Goal: Transaction & Acquisition: Book appointment/travel/reservation

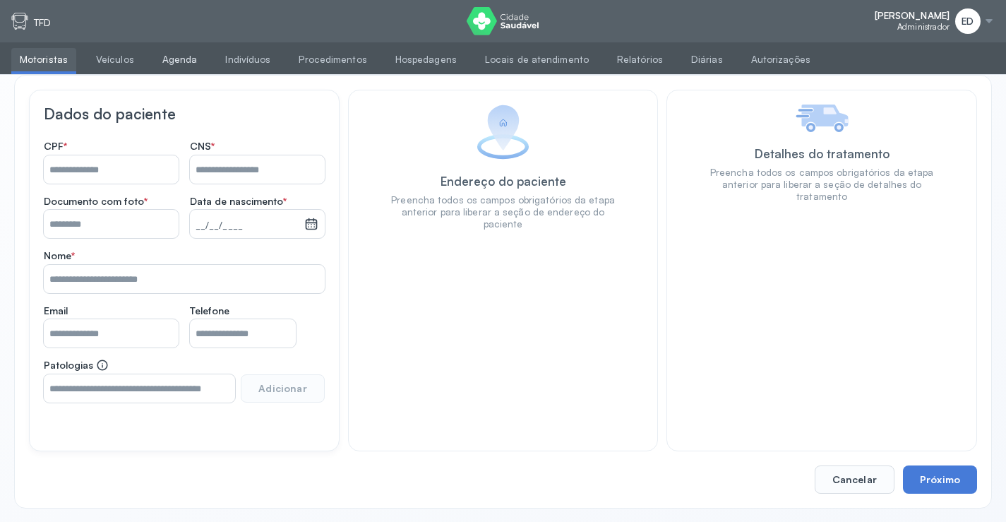
click at [164, 64] on link "Agenda" at bounding box center [180, 59] width 52 height 23
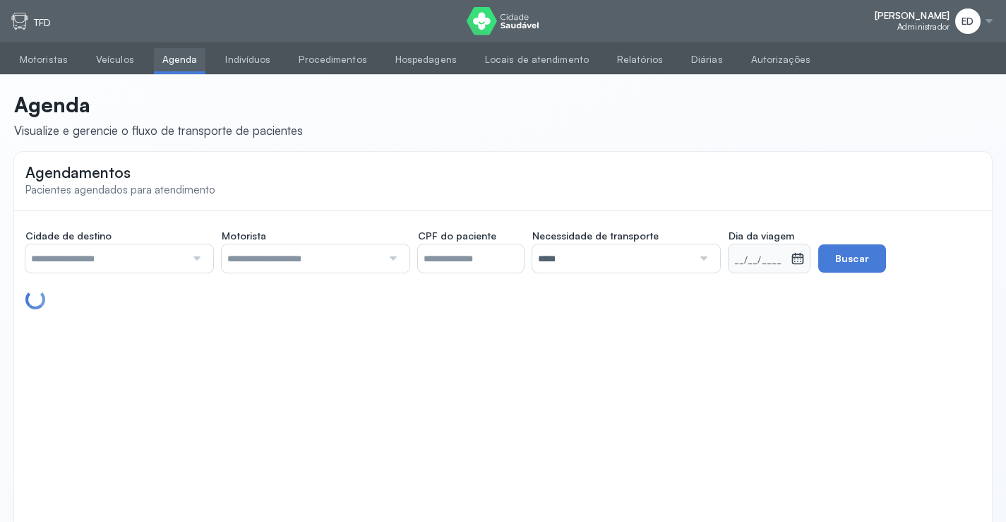
click at [198, 256] on div at bounding box center [195, 258] width 19 height 28
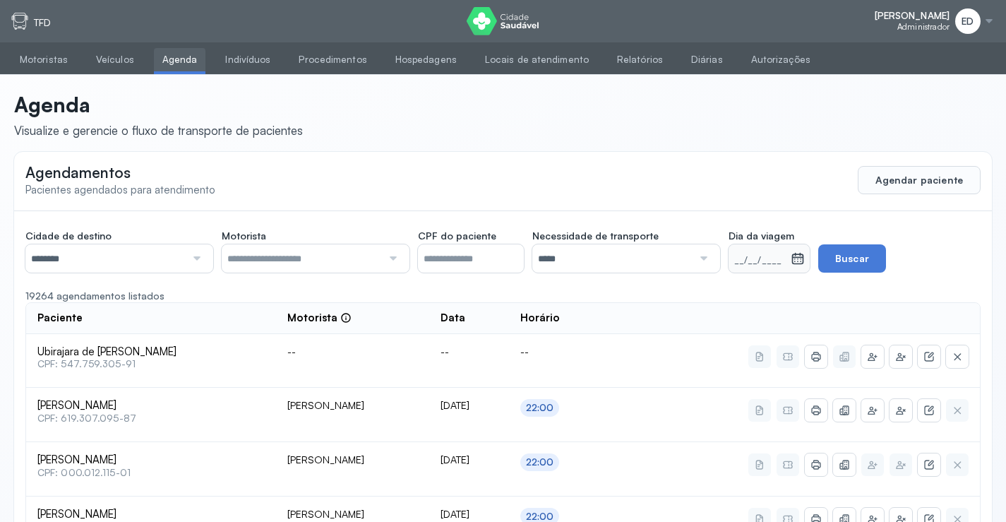
click at [397, 257] on div at bounding box center [391, 258] width 19 height 28
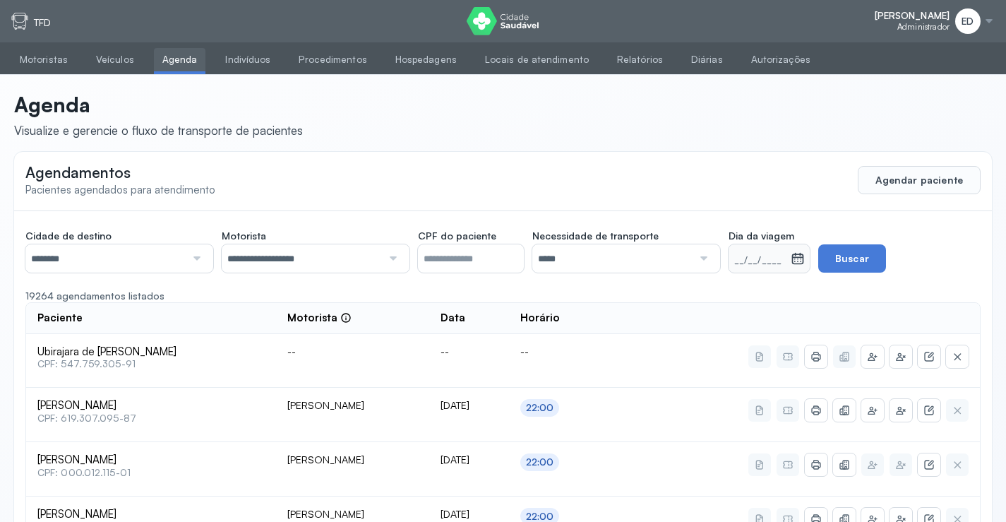
click at [707, 256] on div at bounding box center [702, 258] width 19 height 28
click at [772, 253] on div "__/__/____" at bounding box center [760, 258] width 62 height 28
drag, startPoint x: 760, startPoint y: 260, endPoint x: 755, endPoint y: 266, distance: 8.0
click at [757, 265] on small "__/__/____" at bounding box center [759, 260] width 51 height 14
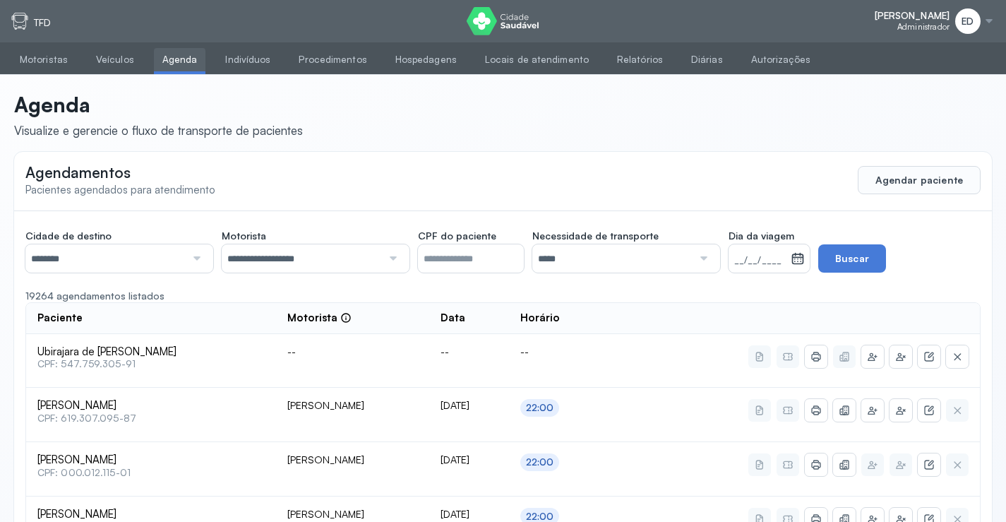
click at [751, 261] on small "__/__/____" at bounding box center [759, 260] width 51 height 14
click at [708, 263] on div at bounding box center [702, 258] width 19 height 28
drag, startPoint x: 635, startPoint y: 320, endPoint x: 676, endPoint y: 304, distance: 43.8
click at [755, 258] on small "[DATE]" at bounding box center [751, 260] width 35 height 14
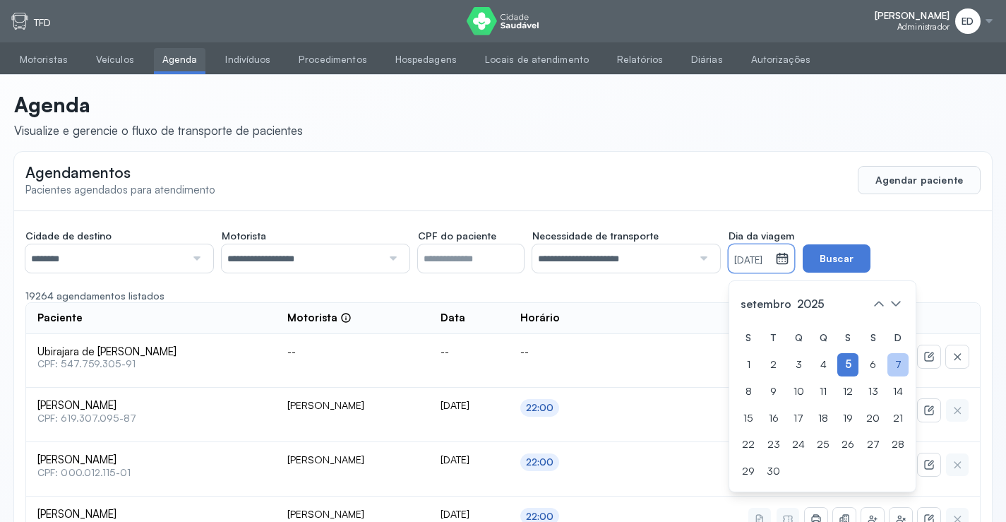
click at [896, 367] on div "7" at bounding box center [897, 364] width 21 height 23
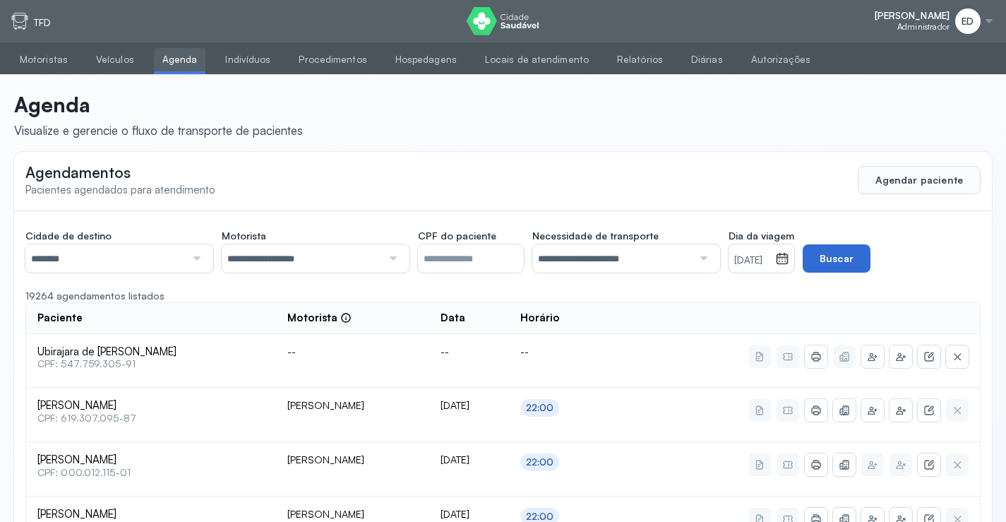
click at [858, 268] on button "Buscar" at bounding box center [837, 258] width 68 height 28
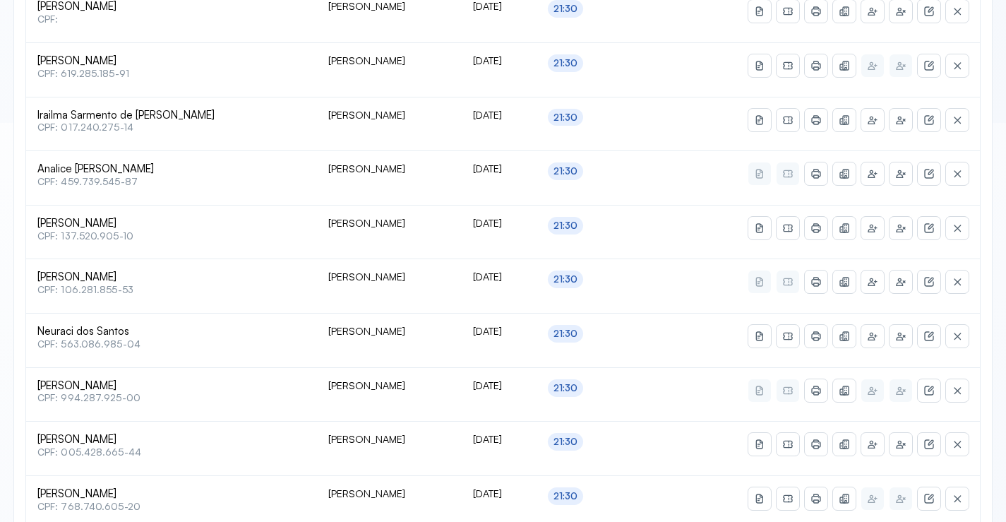
scroll to position [424, 0]
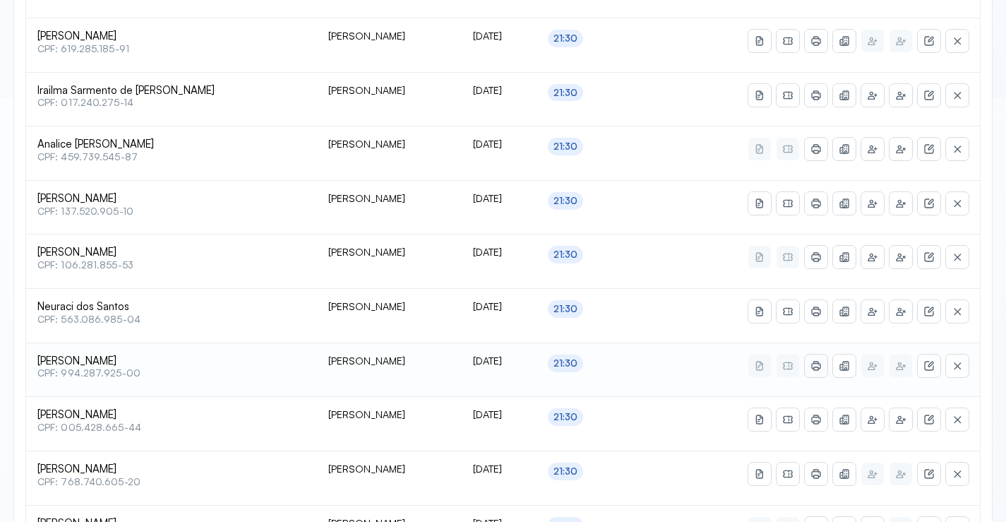
click at [811, 369] on icon at bounding box center [815, 365] width 11 height 11
click at [842, 363] on icon at bounding box center [844, 365] width 11 height 11
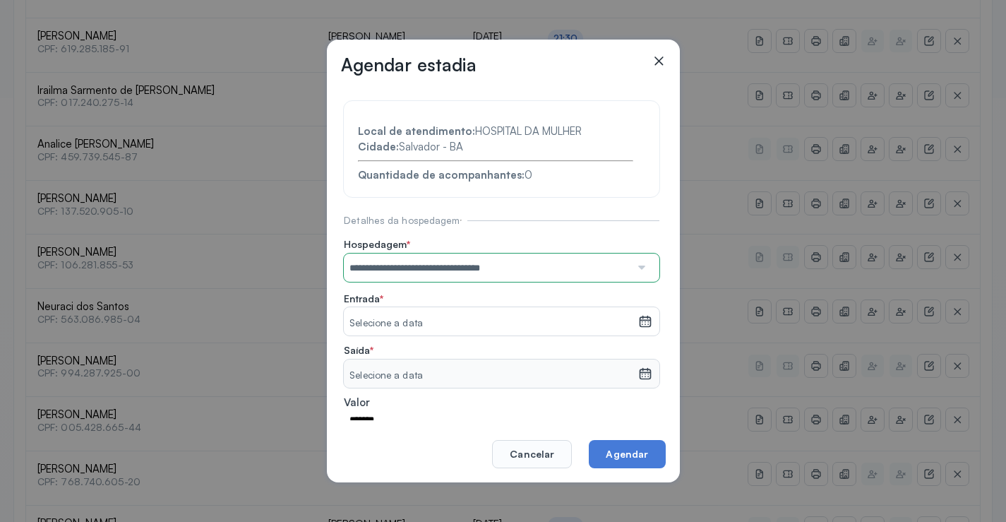
click at [443, 335] on section "**********" at bounding box center [502, 303] width 316 height 405
click at [439, 335] on div "Selecione a data" at bounding box center [491, 321] width 294 height 28
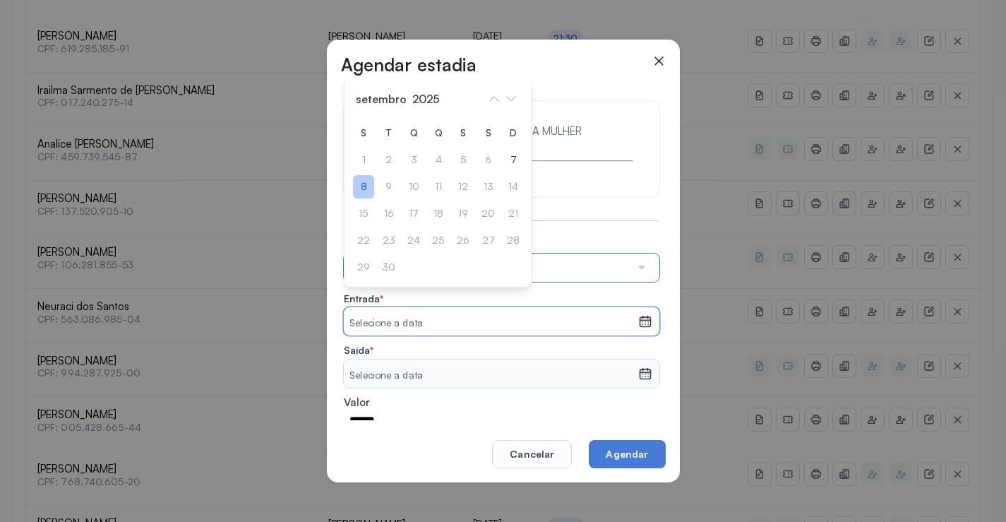
click at [369, 184] on div "8" at bounding box center [363, 186] width 21 height 23
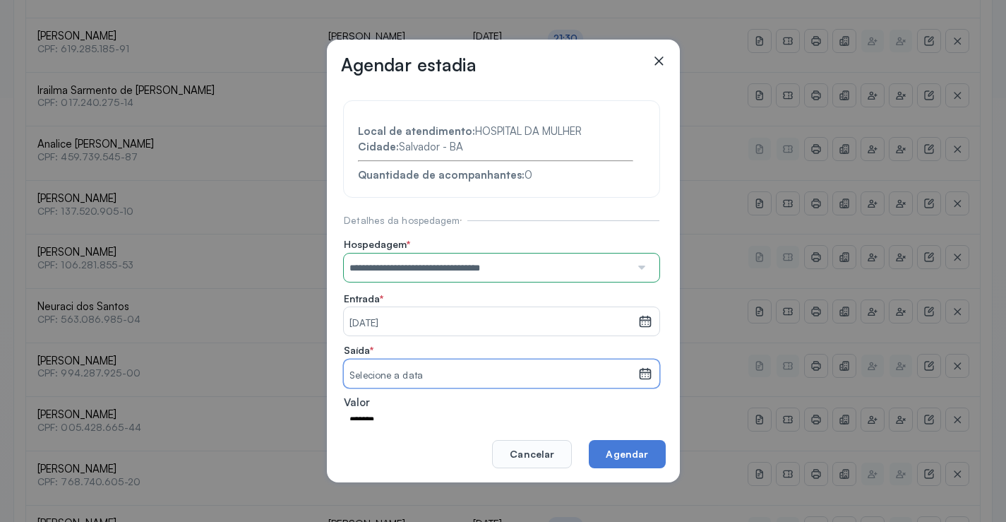
click at [459, 378] on small "Selecione a data" at bounding box center [490, 376] width 282 height 14
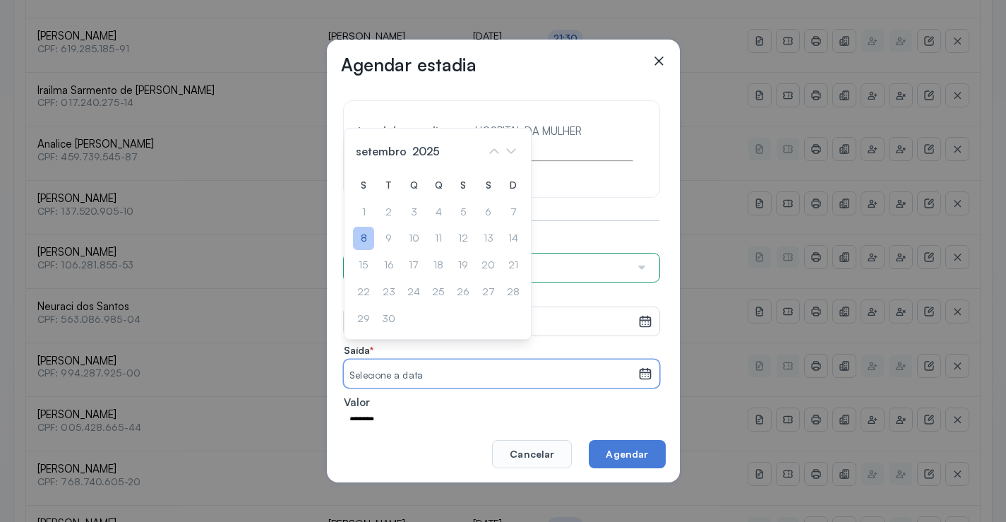
click at [366, 235] on div "8" at bounding box center [363, 238] width 21 height 23
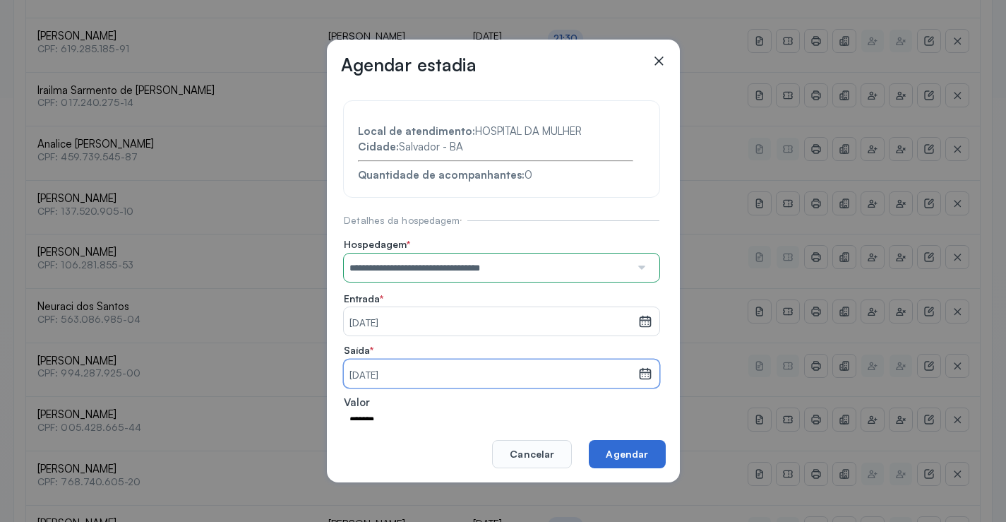
click at [636, 455] on button "Agendar" at bounding box center [627, 454] width 76 height 28
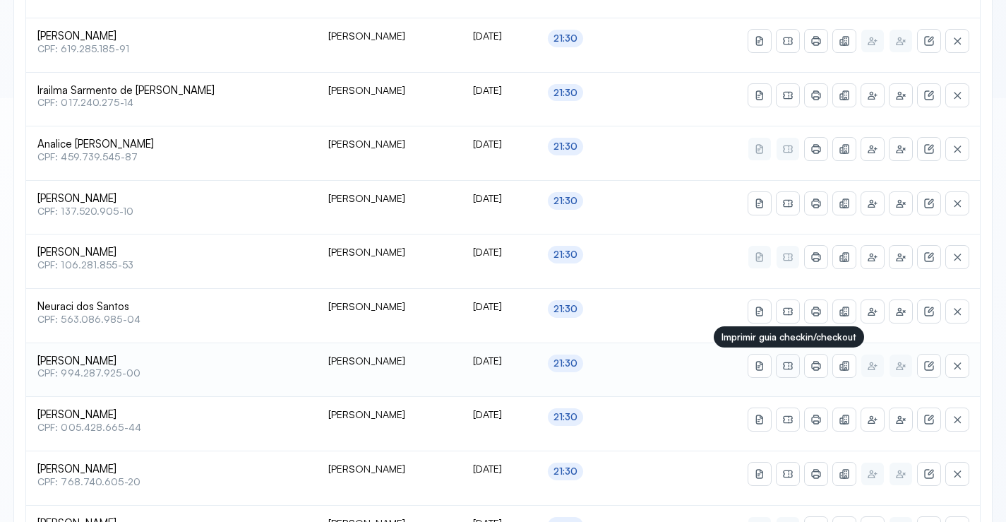
click at [786, 366] on icon at bounding box center [787, 365] width 11 height 11
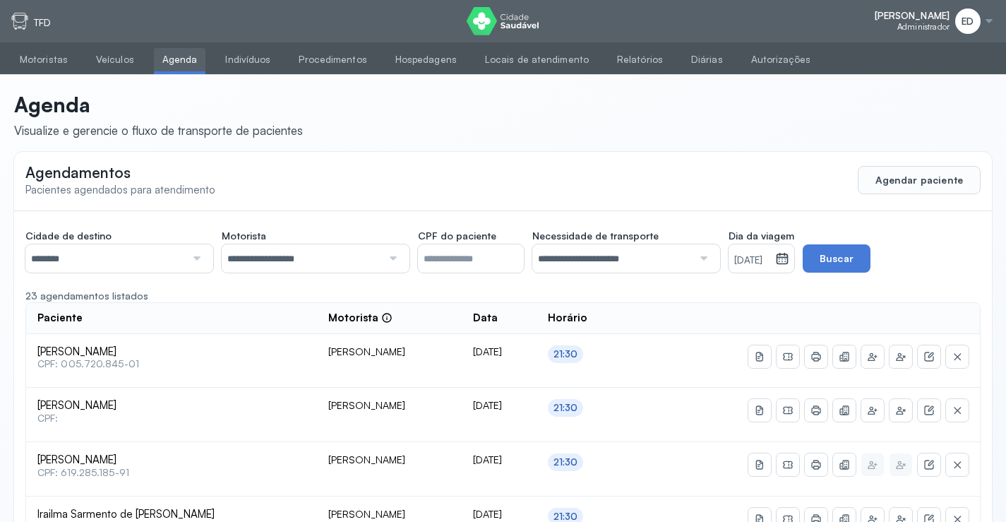
click at [199, 258] on div at bounding box center [195, 258] width 19 height 28
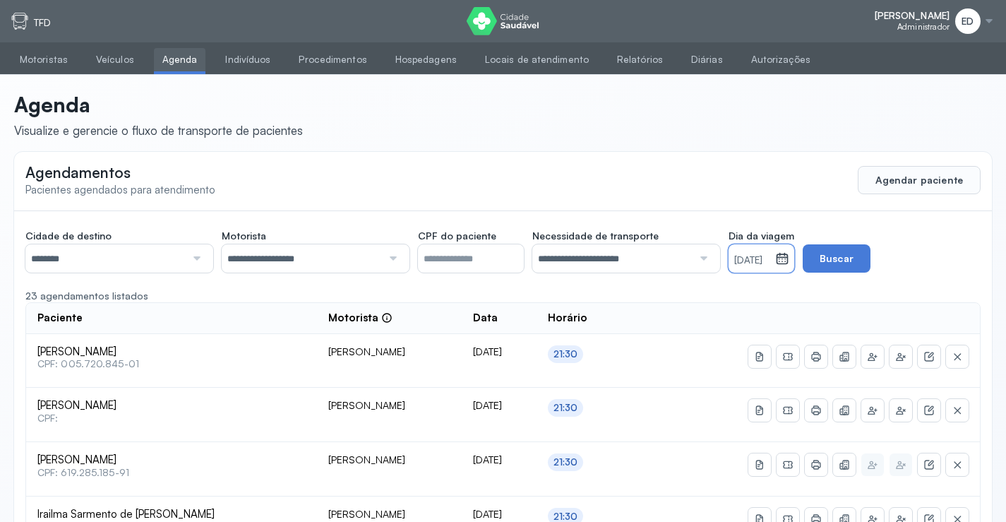
click at [755, 265] on small "[DATE]" at bounding box center [751, 260] width 35 height 14
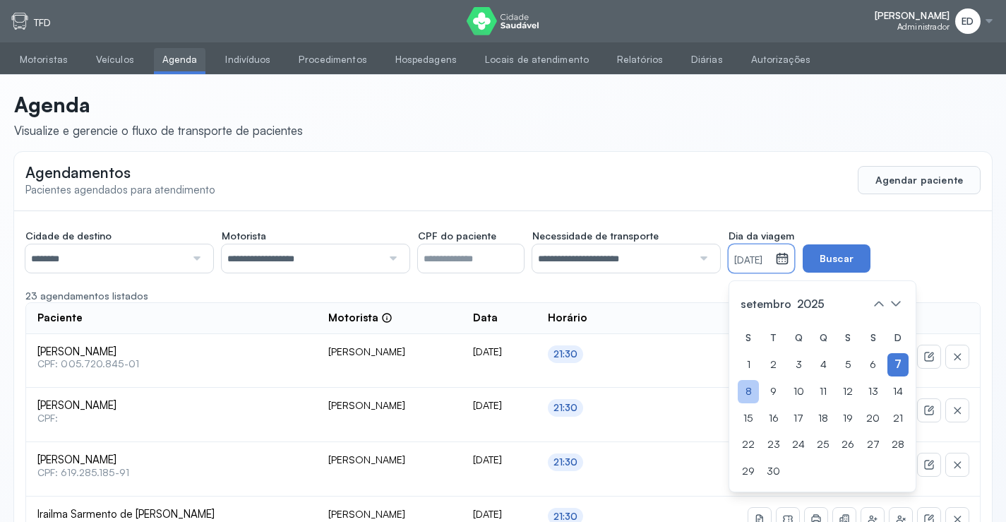
click at [754, 387] on div "8" at bounding box center [748, 391] width 21 height 23
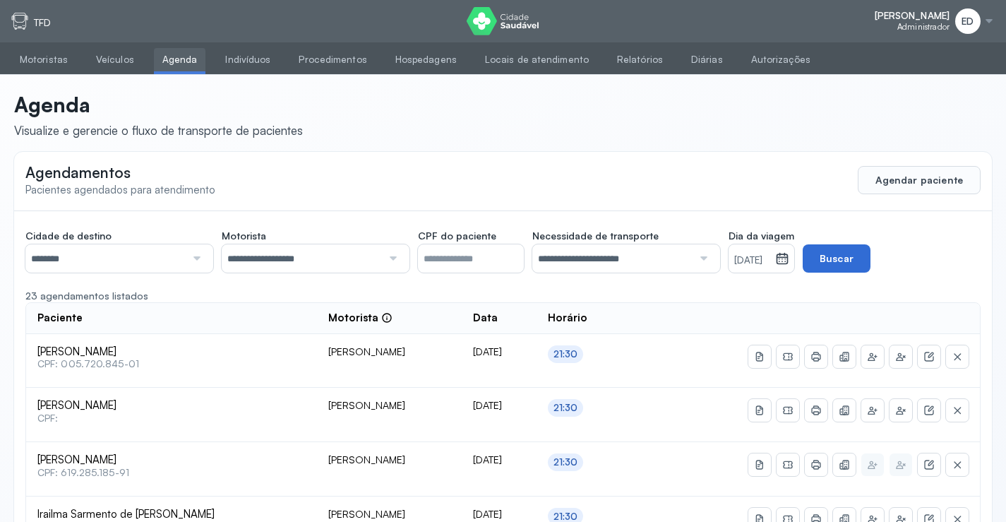
click at [870, 261] on button "Buscar" at bounding box center [837, 258] width 68 height 28
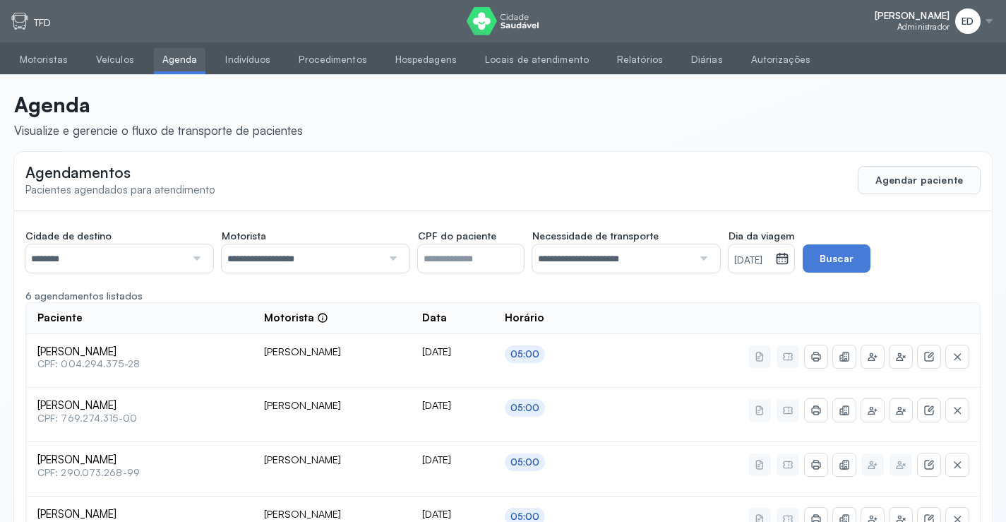
drag, startPoint x: 987, startPoint y: 18, endPoint x: 926, endPoint y: 123, distance: 121.8
click at [986, 18] on div at bounding box center [988, 21] width 11 height 11
click at [893, 102] on div "Sair" at bounding box center [912, 100] width 66 height 12
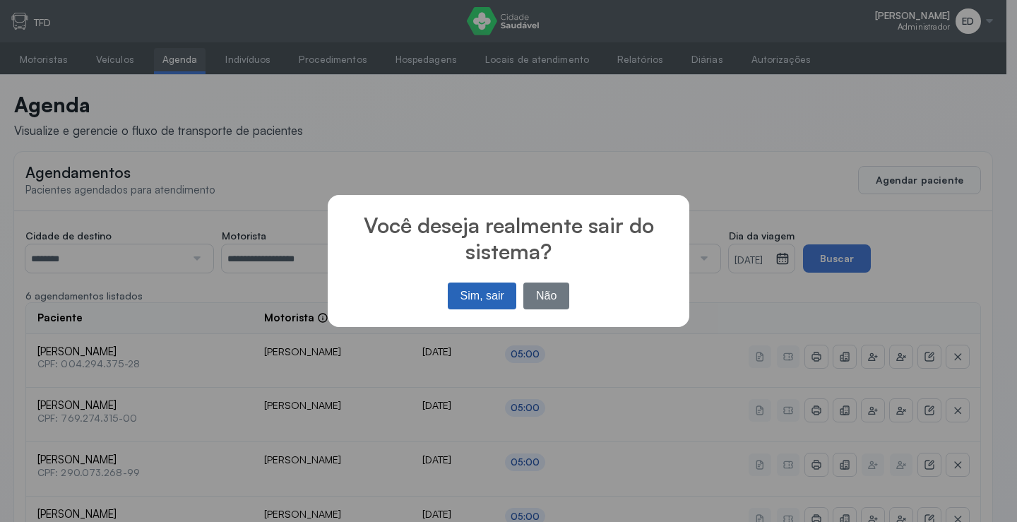
click at [491, 294] on button "Sim, sair" at bounding box center [482, 295] width 68 height 27
